Goal: Navigation & Orientation: Find specific page/section

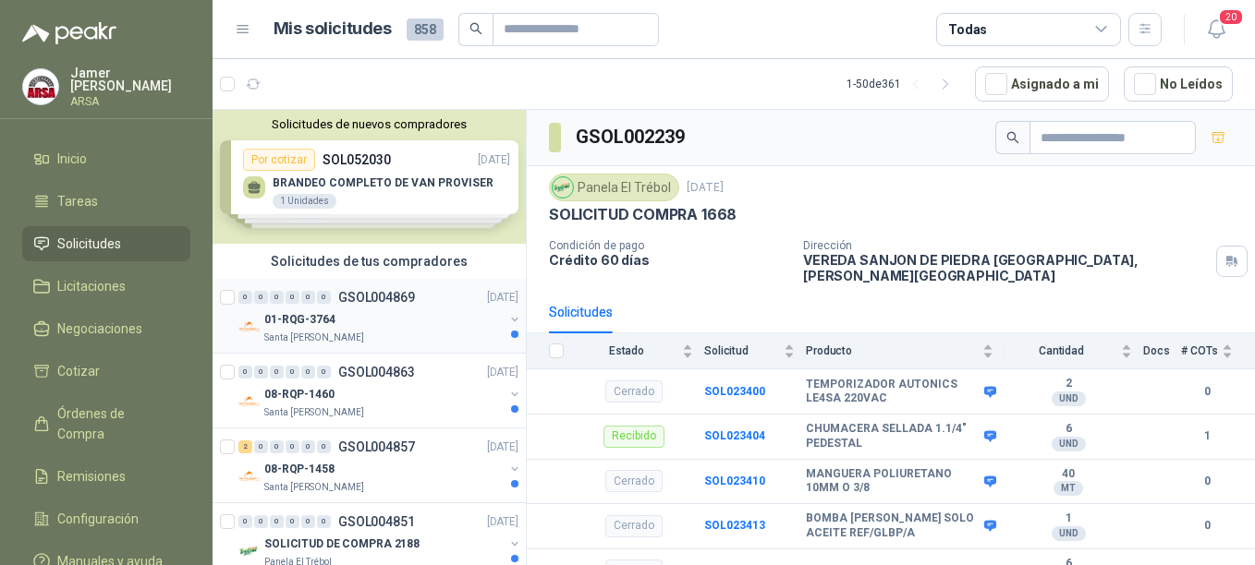
click at [358, 306] on div "0 0 0 0 0 0 GSOL004869 [DATE]" at bounding box center [380, 297] width 284 height 22
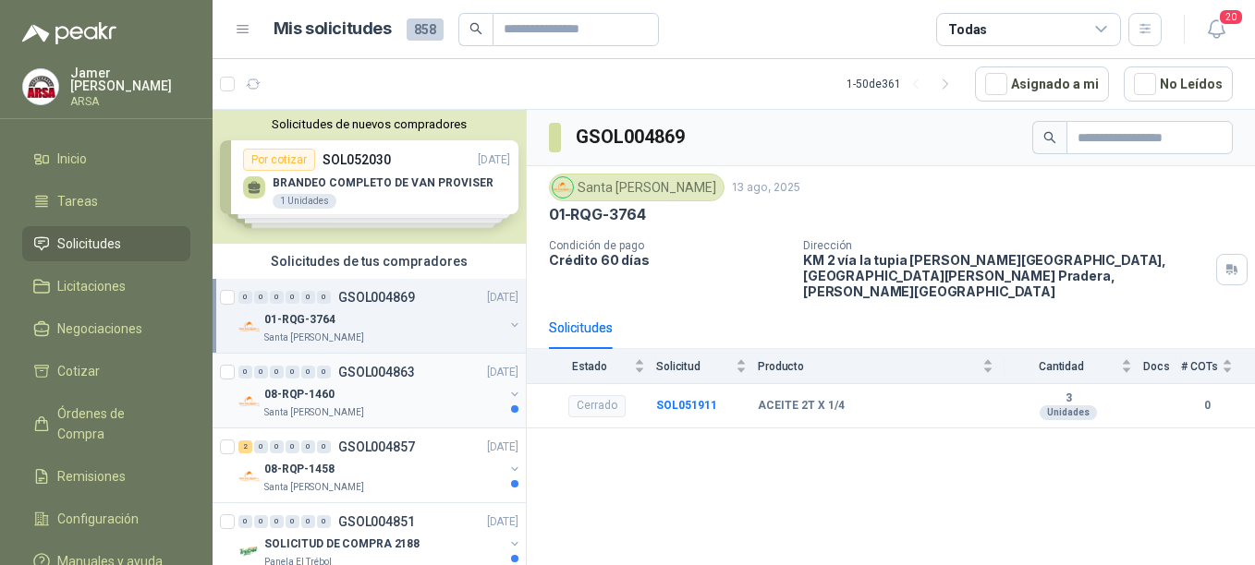
click at [347, 366] on p "GSOL004863" at bounding box center [376, 372] width 77 height 13
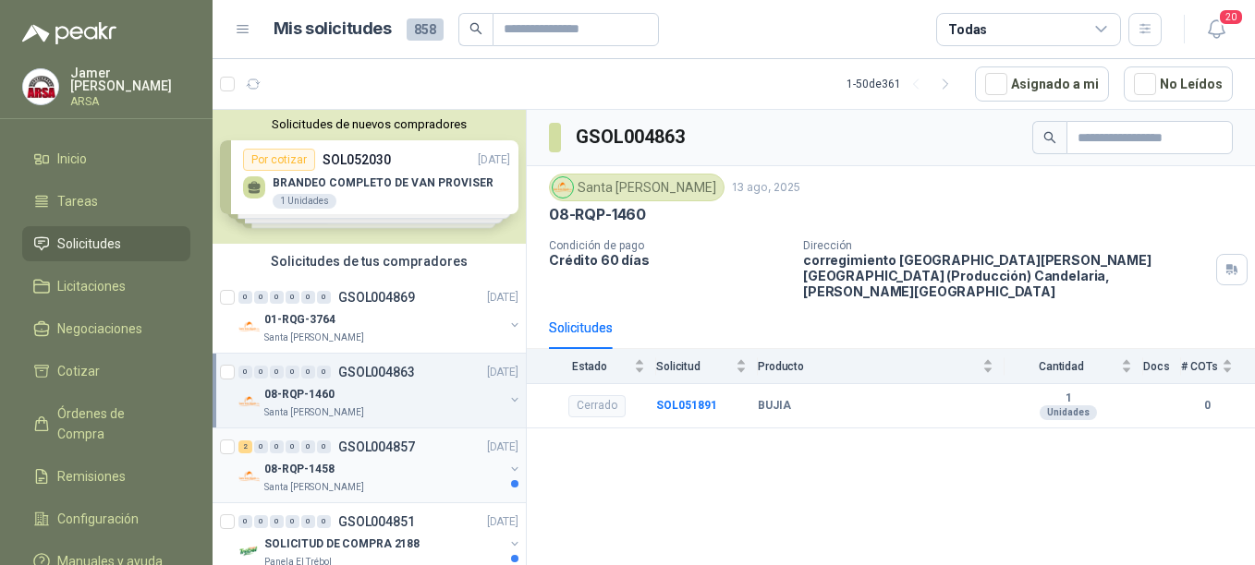
click at [362, 449] on p "GSOL004857" at bounding box center [376, 447] width 77 height 13
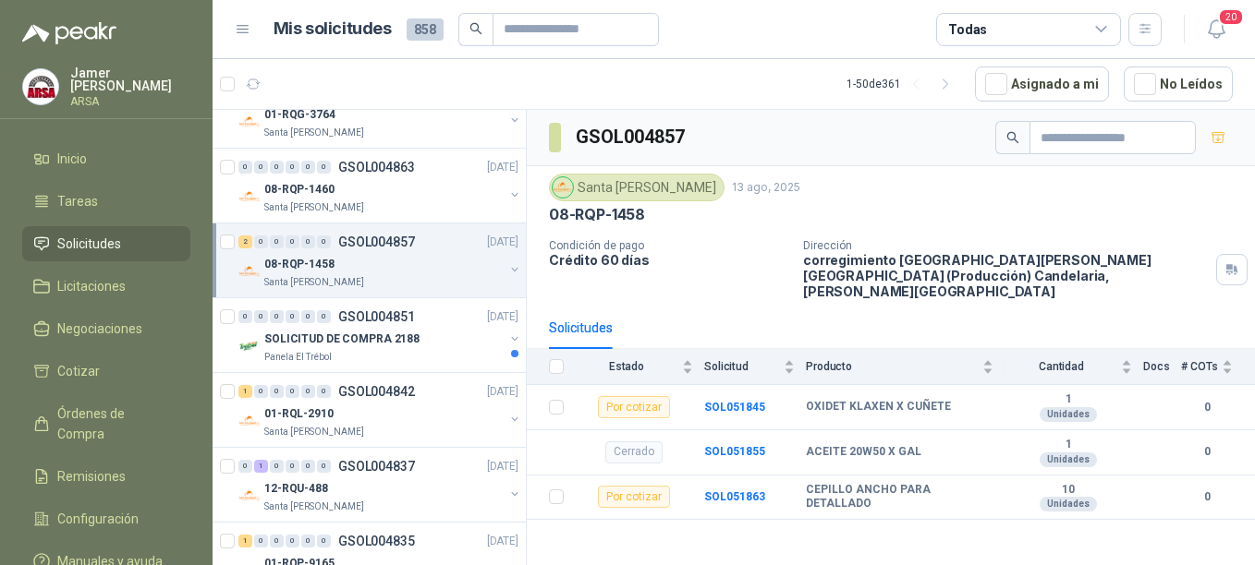
scroll to position [237, 0]
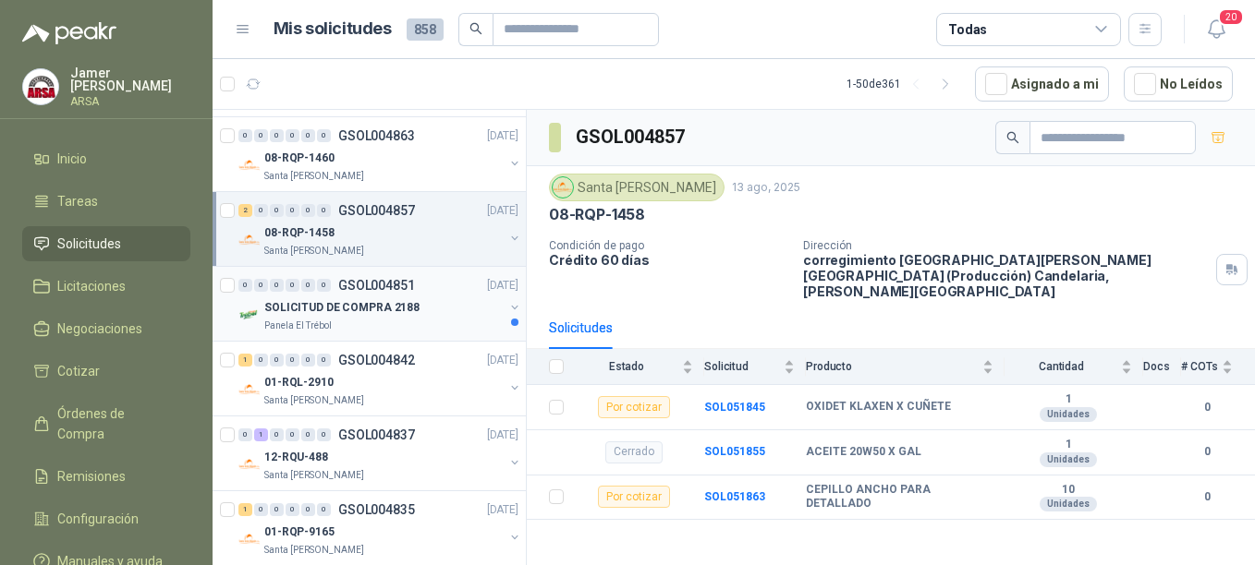
click at [377, 273] on div "0 0 0 0 0 0 GSOL004851 [DATE] SOLICITUD DE COMPRA 2188 Panela El Trébol" at bounding box center [368, 304] width 313 height 75
click at [351, 299] on p "SOLICITUD DE COMPRA 2188" at bounding box center [341, 308] width 155 height 18
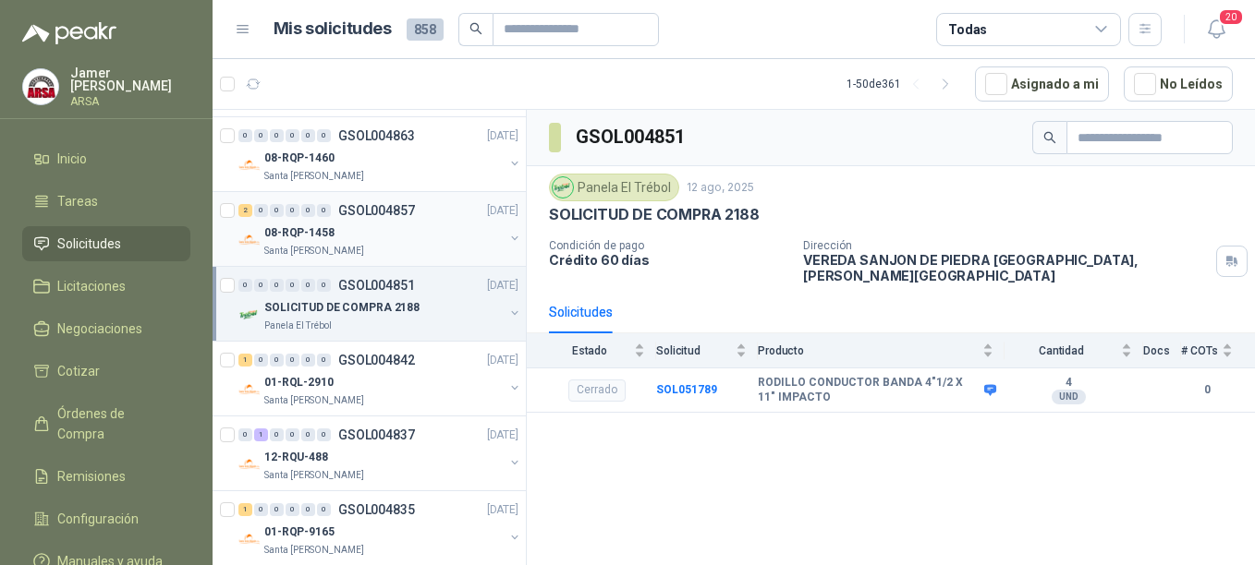
click at [346, 237] on div "08-RQP-1458" at bounding box center [383, 233] width 239 height 22
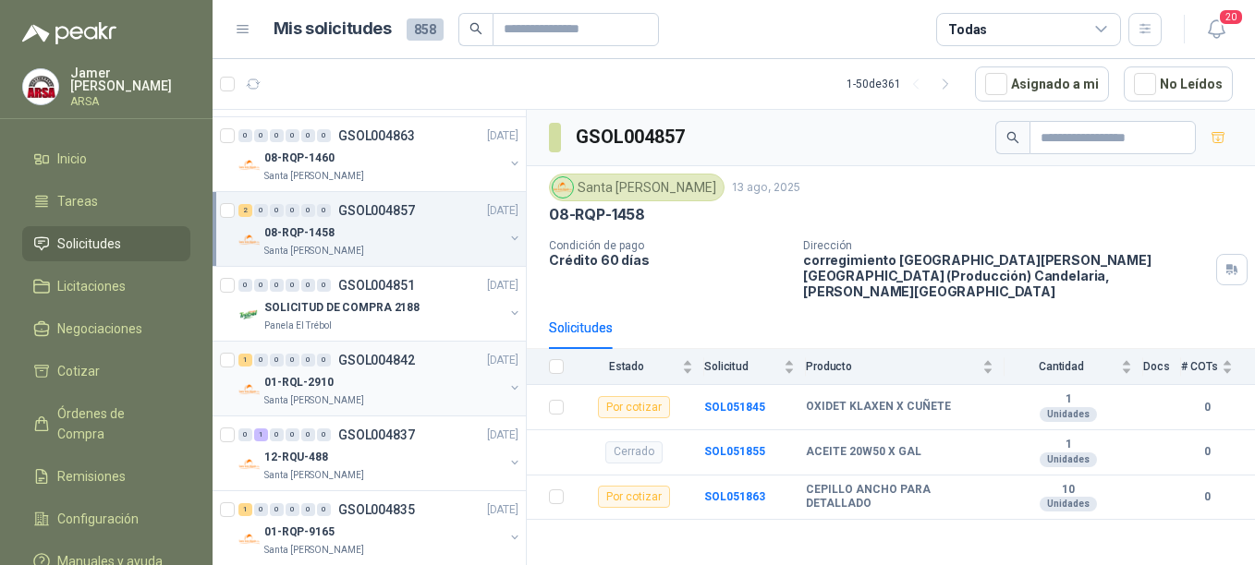
click at [362, 387] on div "01-RQL-2910" at bounding box center [383, 382] width 239 height 22
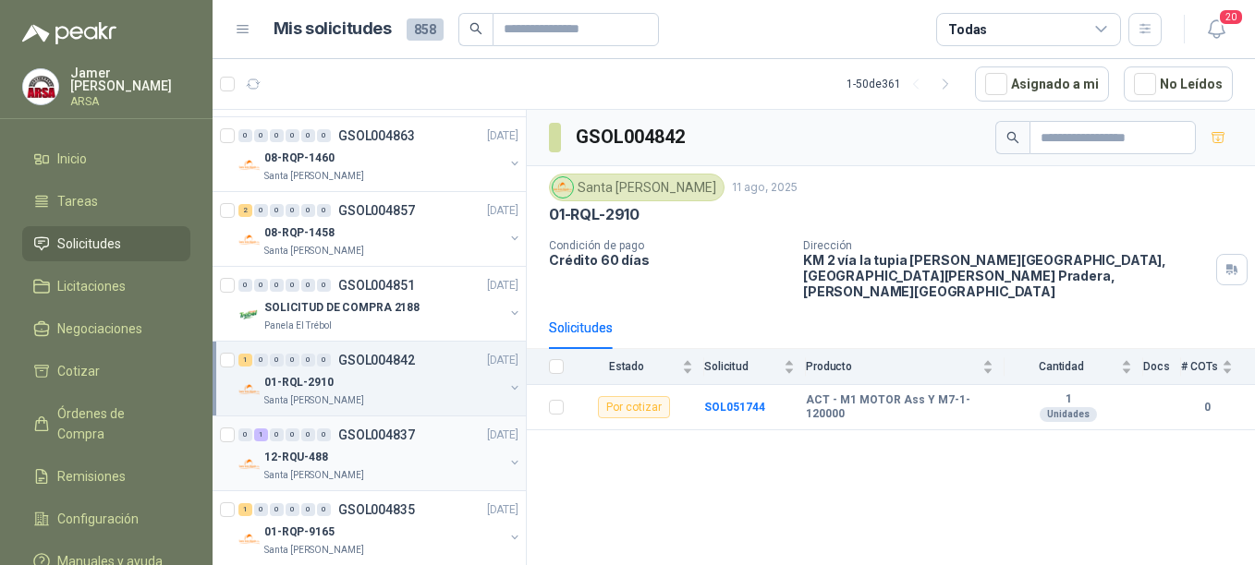
click at [352, 440] on p "GSOL004837" at bounding box center [376, 435] width 77 height 13
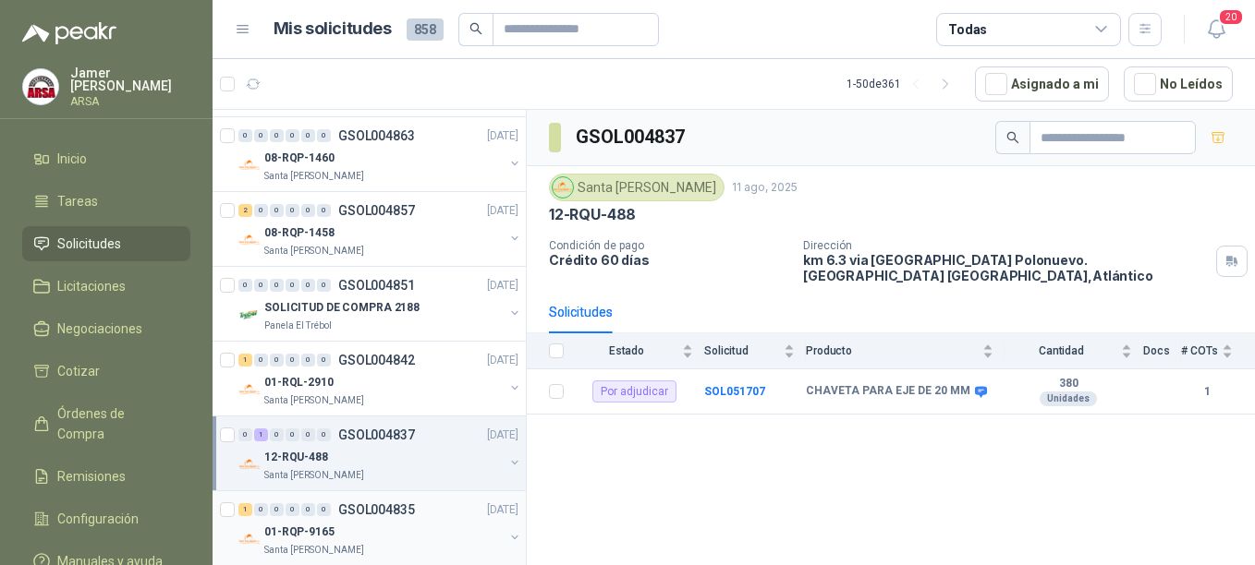
click at [397, 512] on p "GSOL004835" at bounding box center [376, 510] width 77 height 13
